Goal: Information Seeking & Learning: Learn about a topic

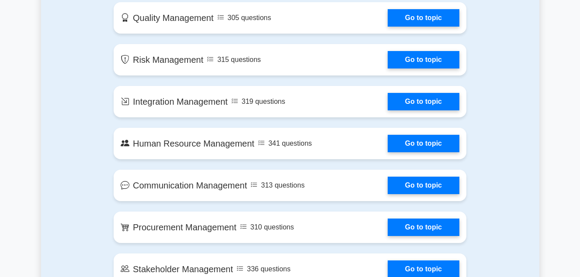
scroll to position [652, 0]
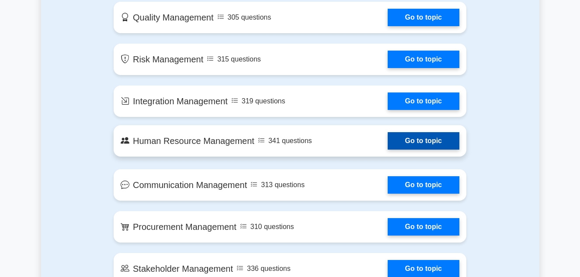
click at [419, 139] on link "Go to topic" at bounding box center [423, 140] width 72 height 17
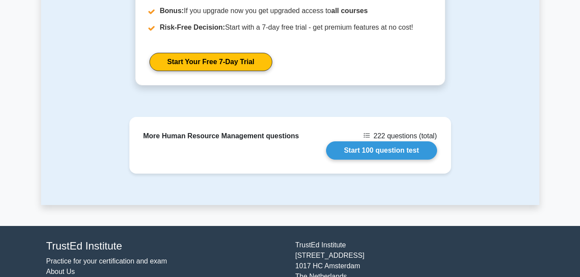
scroll to position [1231, 0]
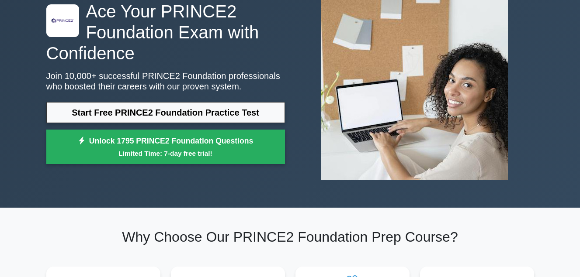
scroll to position [68, 0]
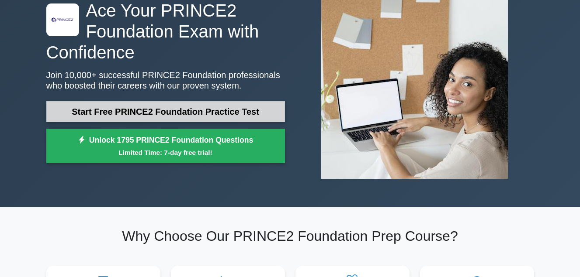
click at [257, 110] on link "Start Free PRINCE2 Foundation Practice Test" at bounding box center [165, 111] width 238 height 21
